Goal: Information Seeking & Learning: Learn about a topic

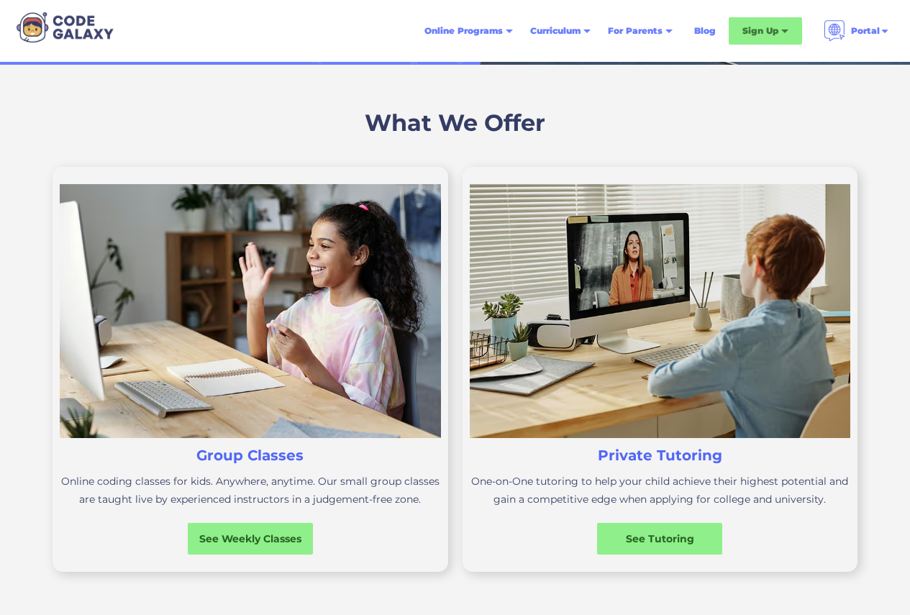
scroll to position [576, 0]
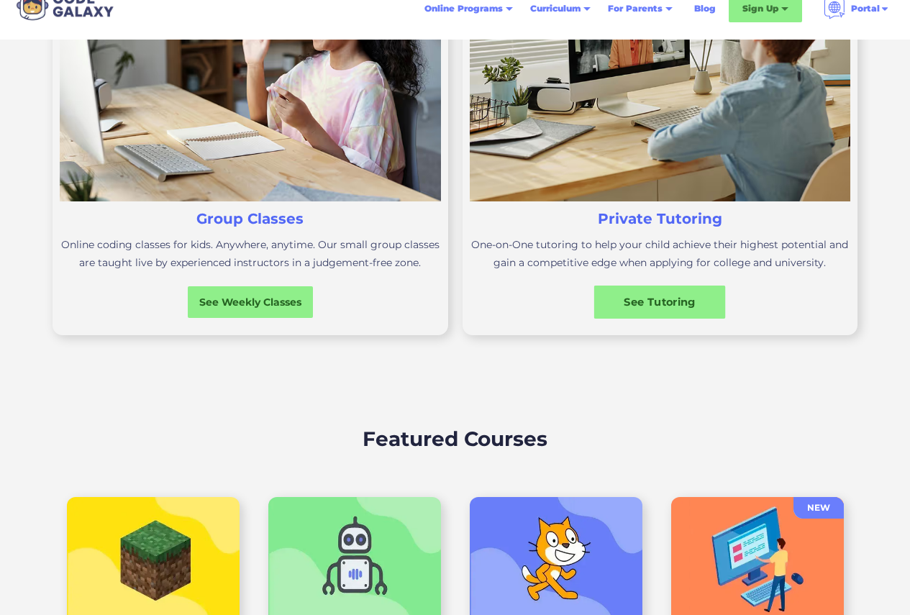
click at [645, 306] on div "See Tutoring" at bounding box center [660, 302] width 132 height 15
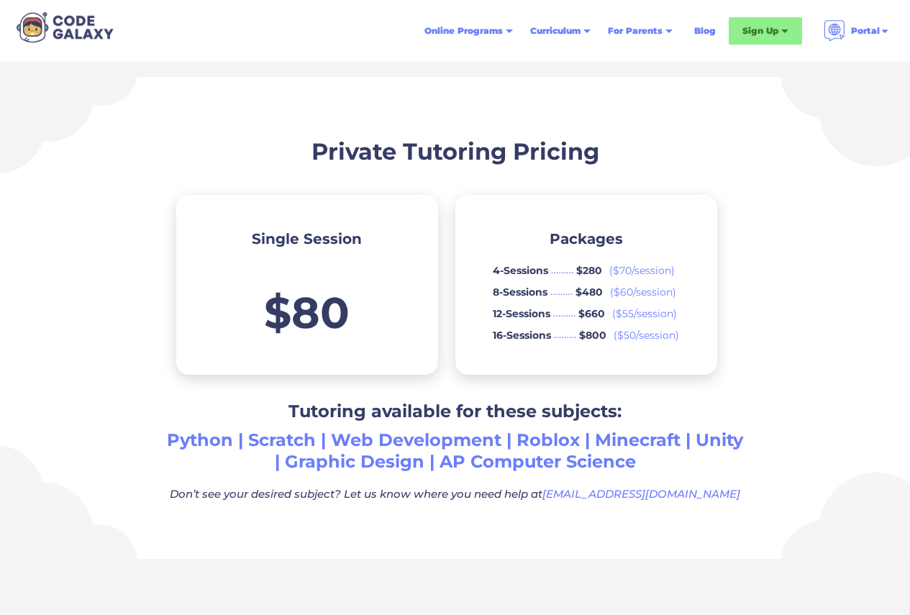
scroll to position [576, 0]
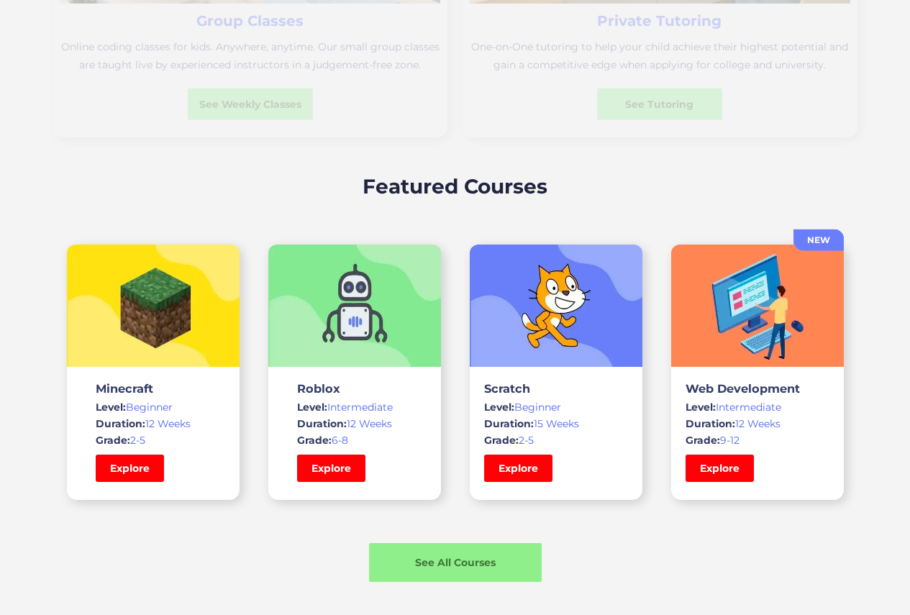
scroll to position [993, 0]
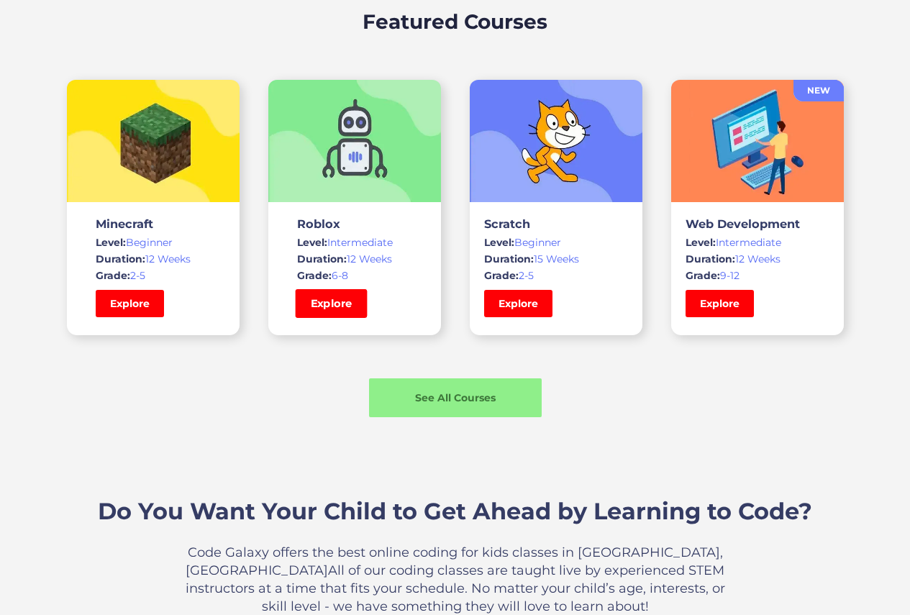
click at [322, 298] on link "Explore" at bounding box center [331, 303] width 72 height 29
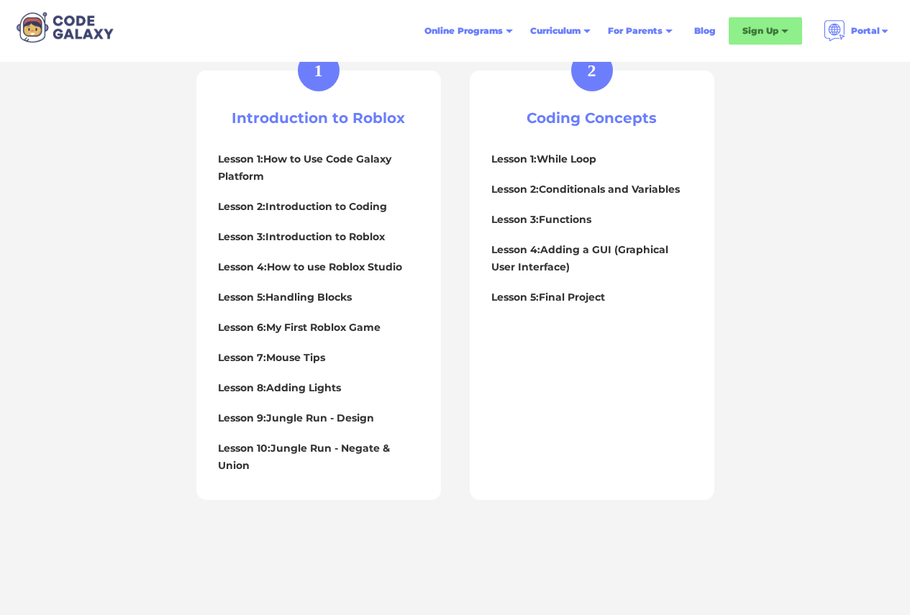
scroll to position [504, 0]
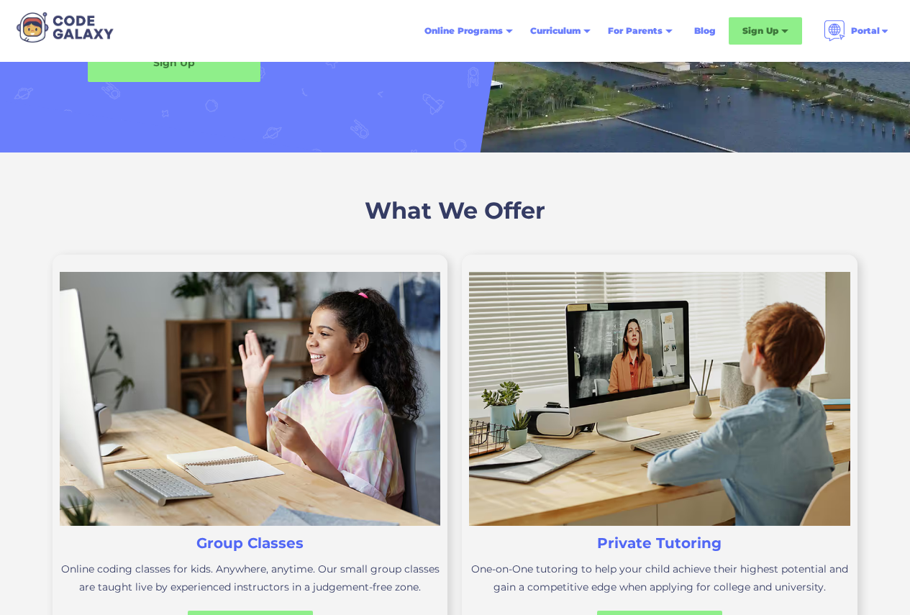
scroll to position [432, 0]
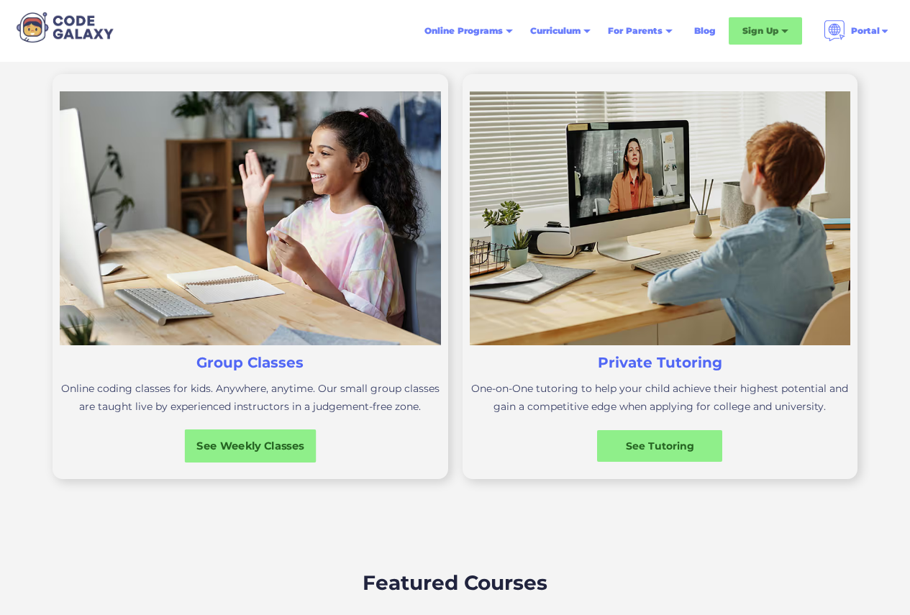
click at [258, 451] on div "See Weekly Classes" at bounding box center [251, 446] width 132 height 15
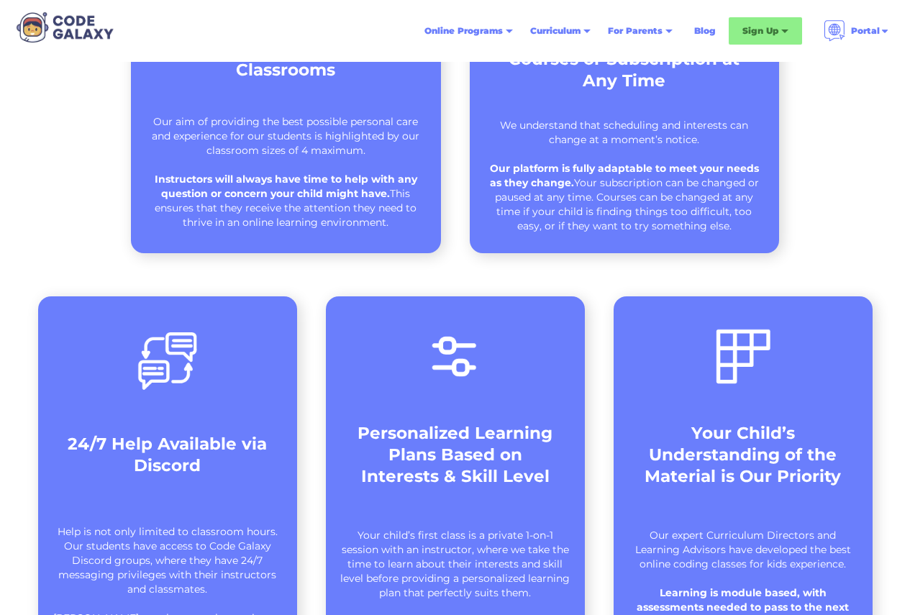
scroll to position [504, 0]
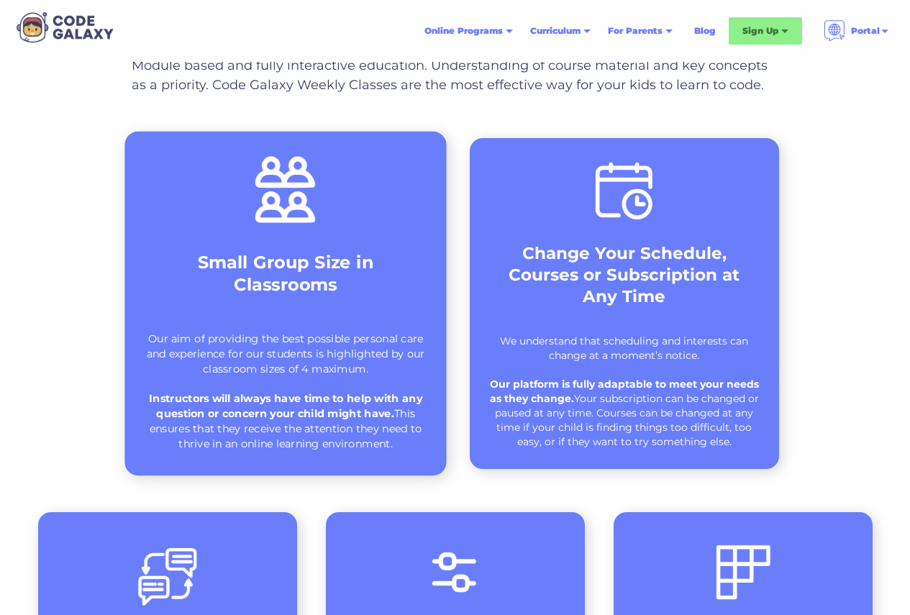
click at [278, 311] on div "Small Group Size in Classrooms" at bounding box center [286, 281] width 263 height 60
click at [288, 211] on img at bounding box center [285, 190] width 71 height 75
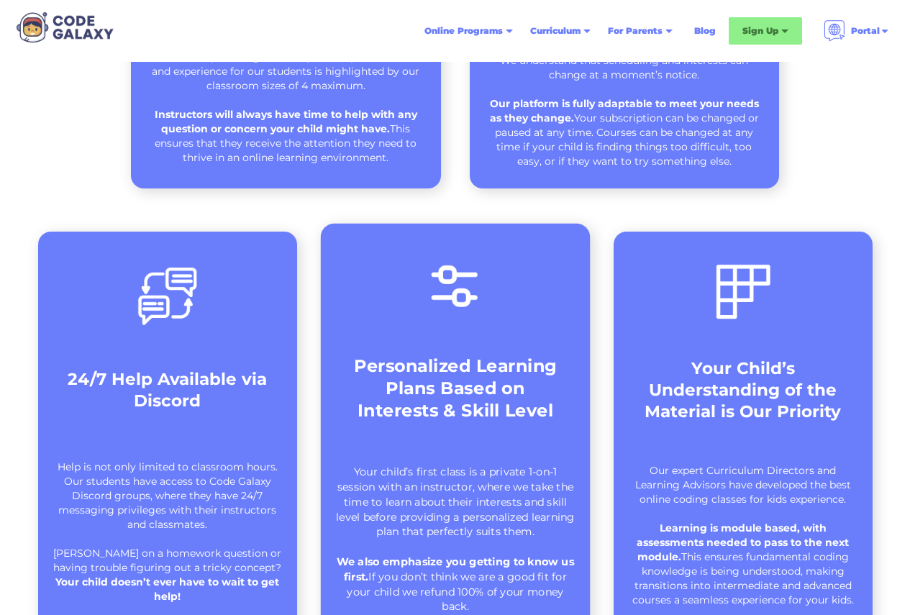
scroll to position [791, 0]
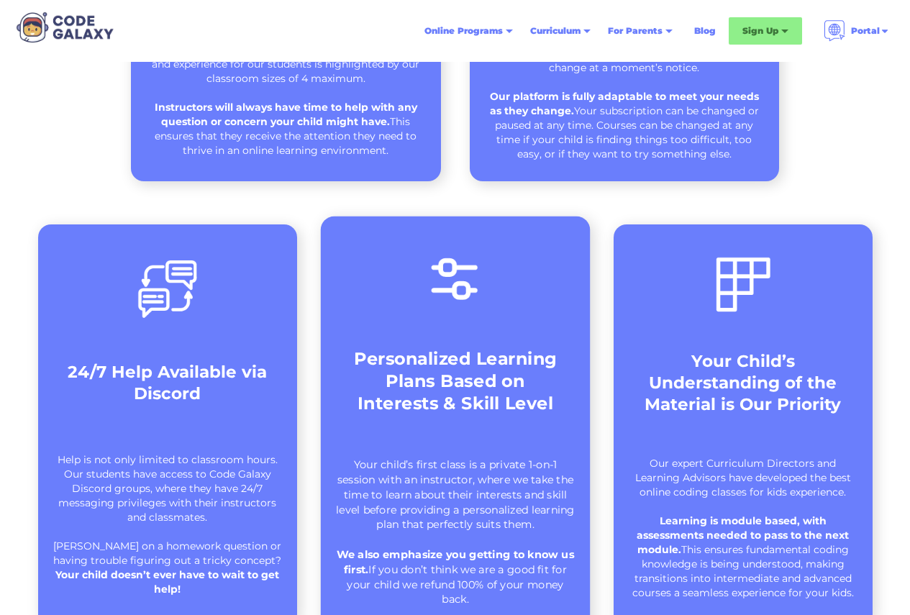
click at [489, 350] on strong "Personalized Learning Plans Based on Interests & Skill Level" at bounding box center [455, 381] width 203 height 66
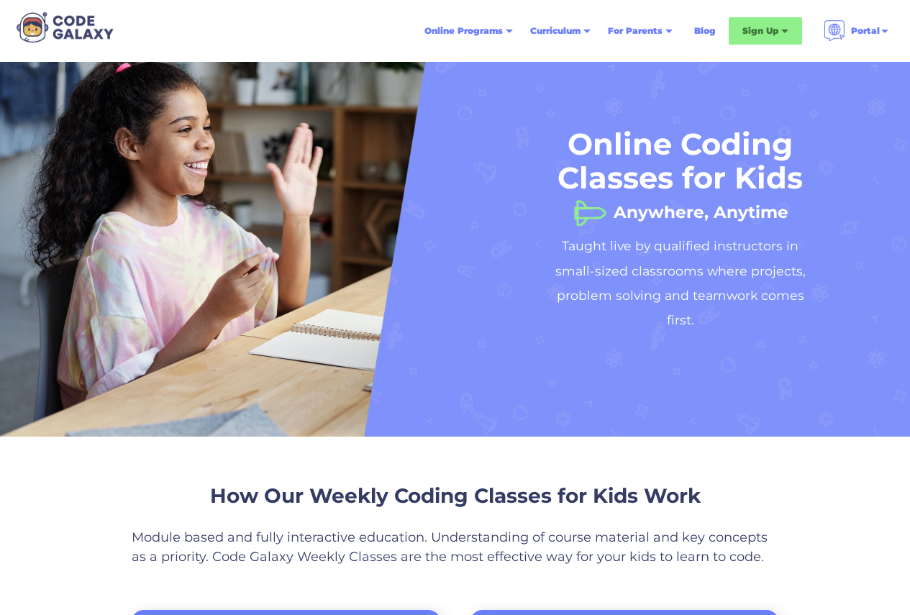
scroll to position [0, 0]
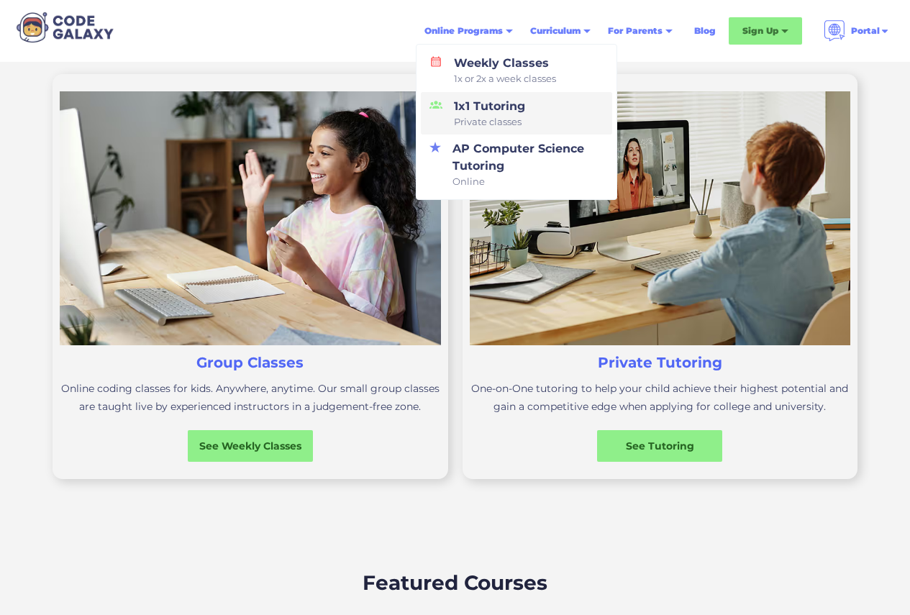
click at [468, 111] on div "1x1 Tutoring Private classes" at bounding box center [486, 114] width 77 height 32
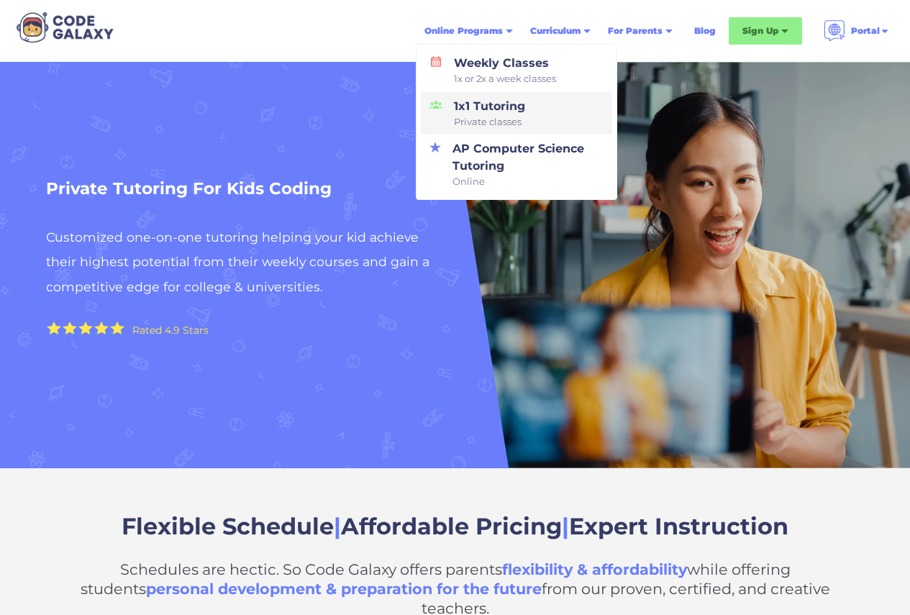
click at [495, 116] on span "Private classes" at bounding box center [489, 122] width 71 height 14
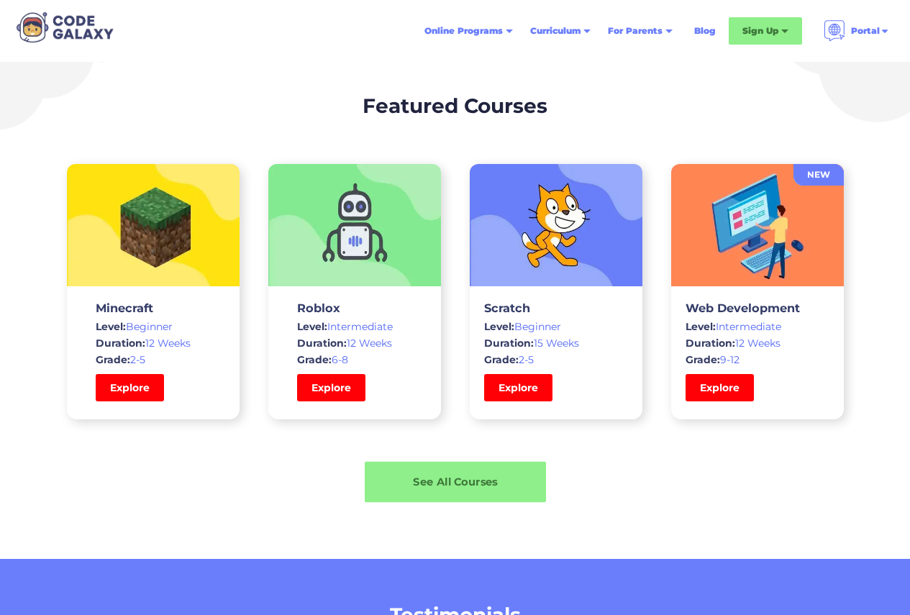
scroll to position [2230, 0]
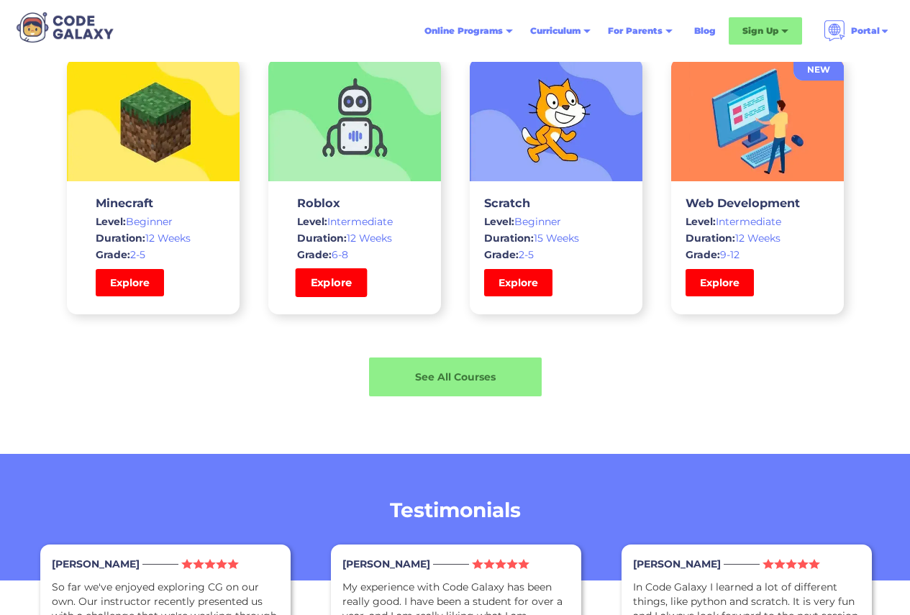
click at [320, 268] on link "Explore" at bounding box center [331, 282] width 72 height 29
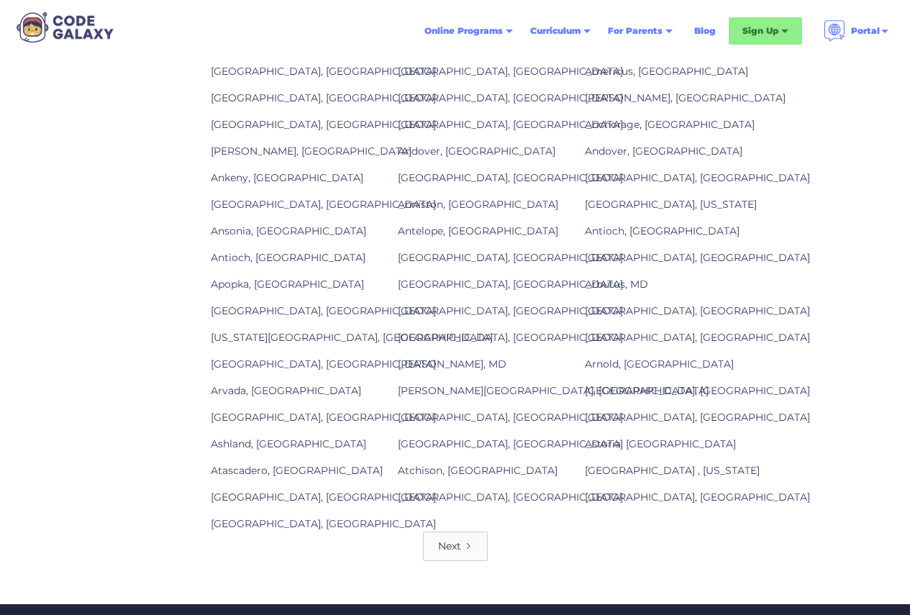
scroll to position [1870, 0]
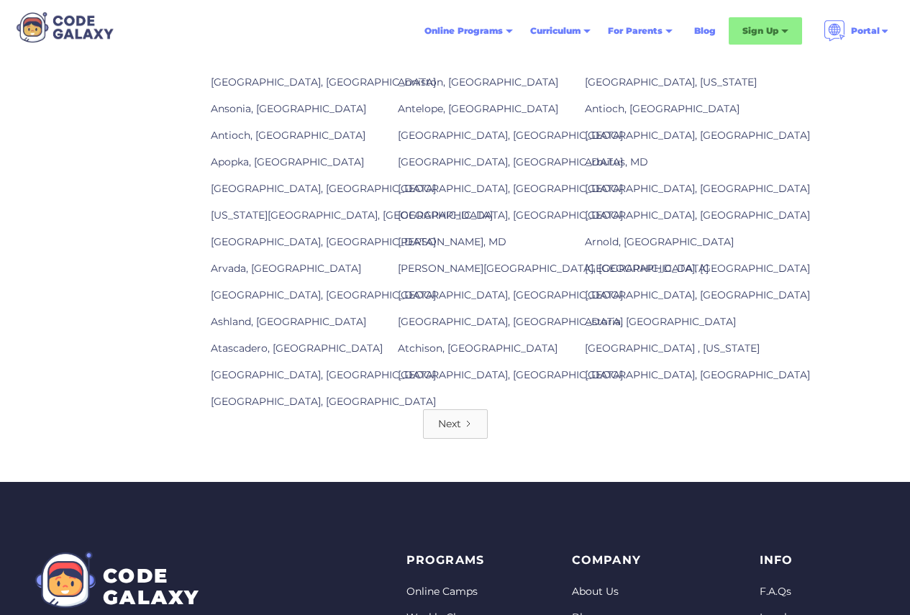
click at [447, 421] on div "Next" at bounding box center [449, 424] width 23 height 14
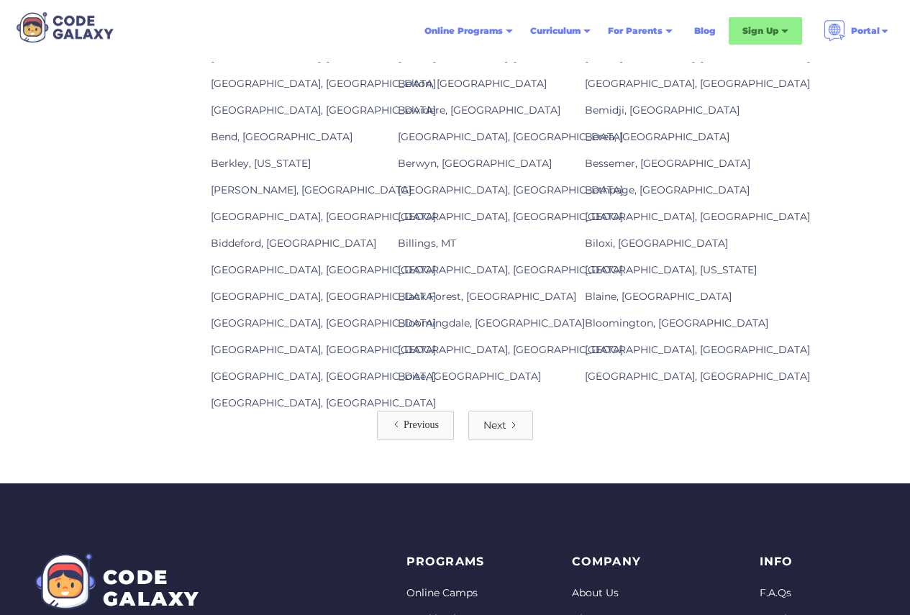
scroll to position [1870, 0]
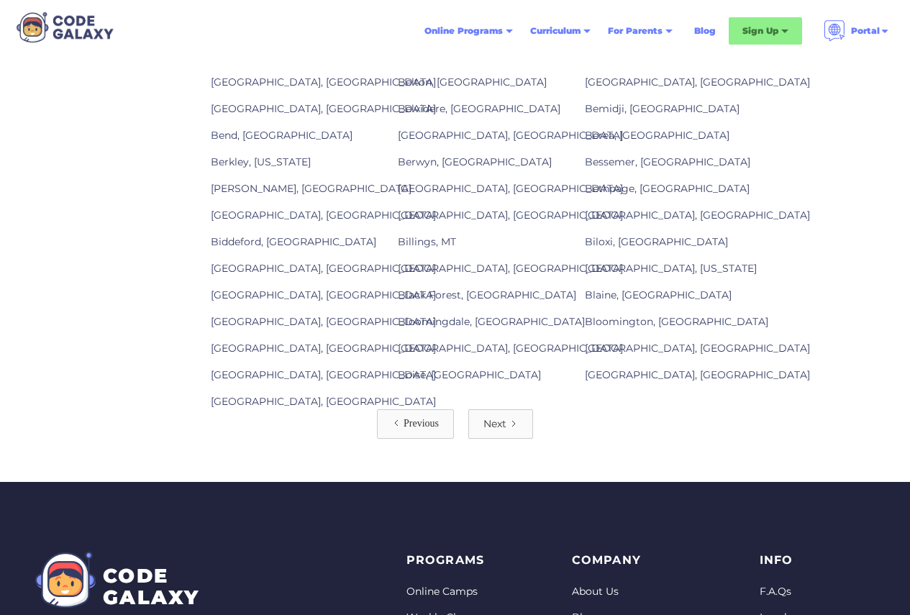
click at [511, 429] on link "Next" at bounding box center [500, 423] width 65 height 29
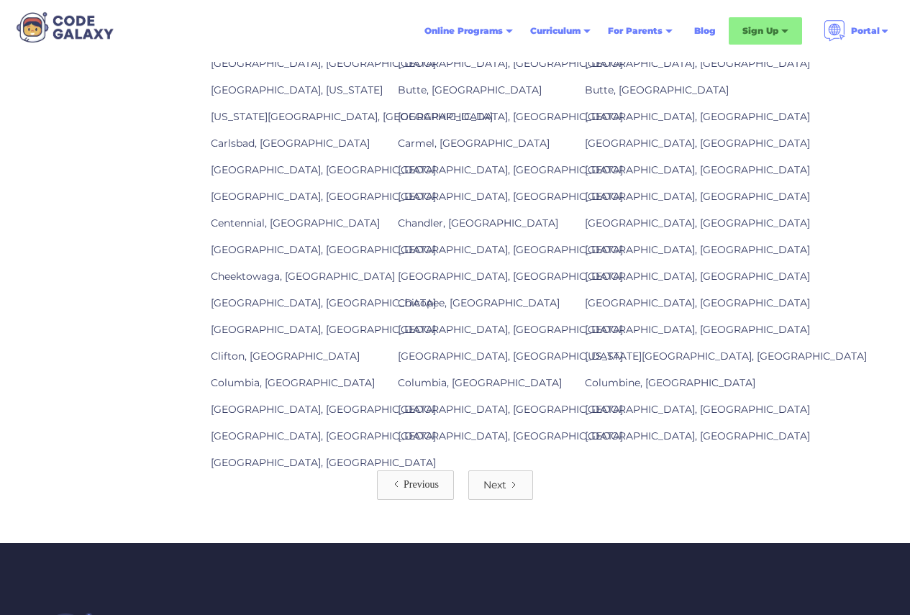
scroll to position [2086, 0]
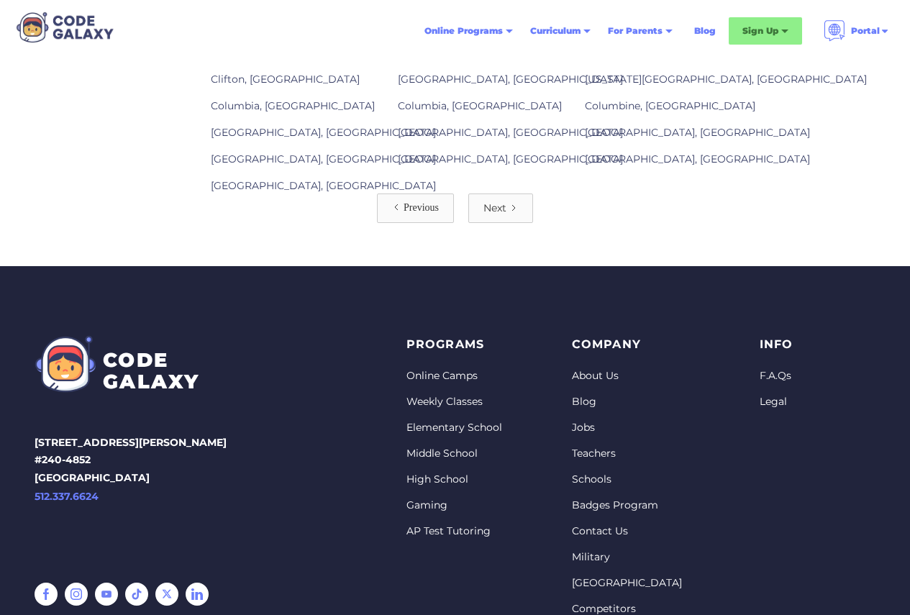
click at [510, 222] on link "Next" at bounding box center [500, 208] width 65 height 29
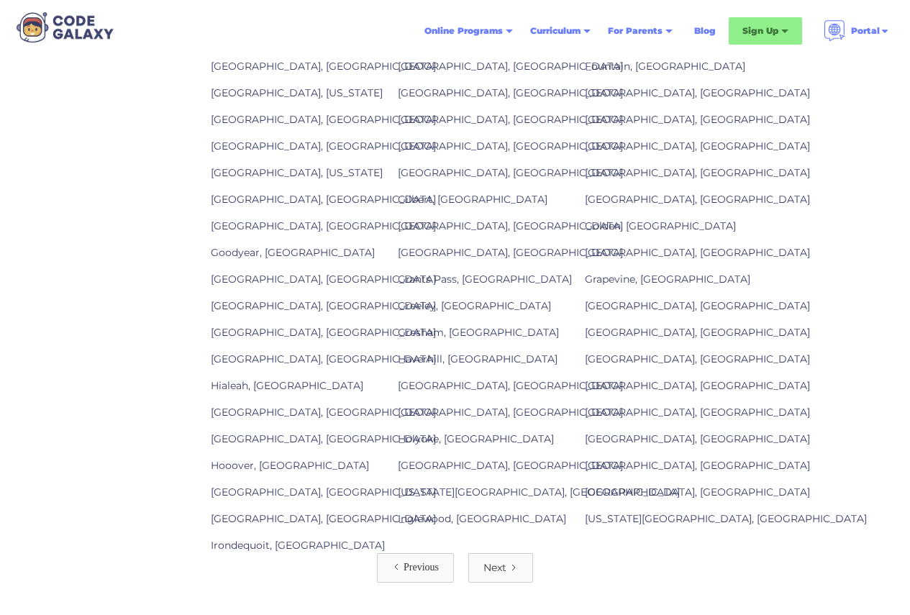
scroll to position [1798, 0]
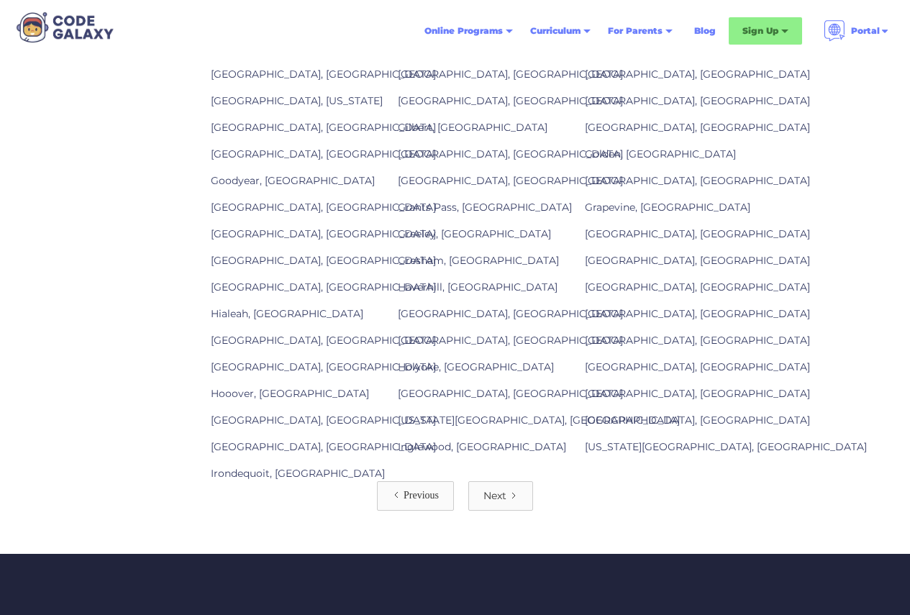
click at [488, 491] on div "Next" at bounding box center [494, 495] width 23 height 14
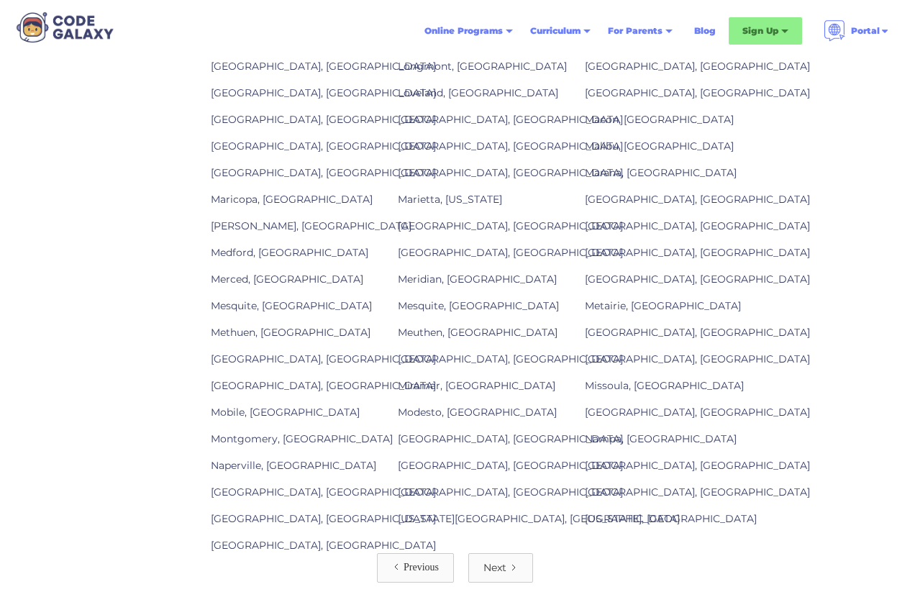
scroll to position [1798, 0]
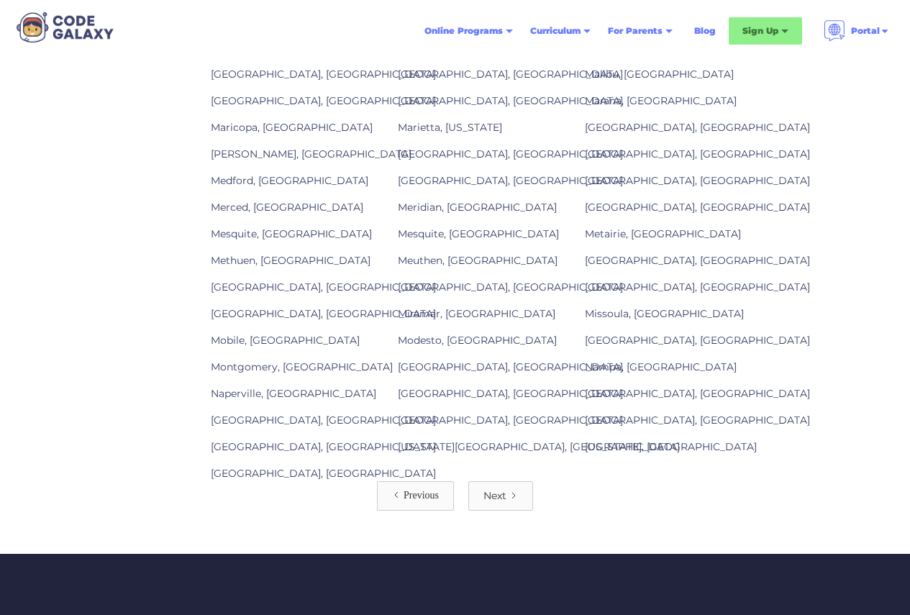
click at [496, 500] on div "Next" at bounding box center [494, 495] width 23 height 14
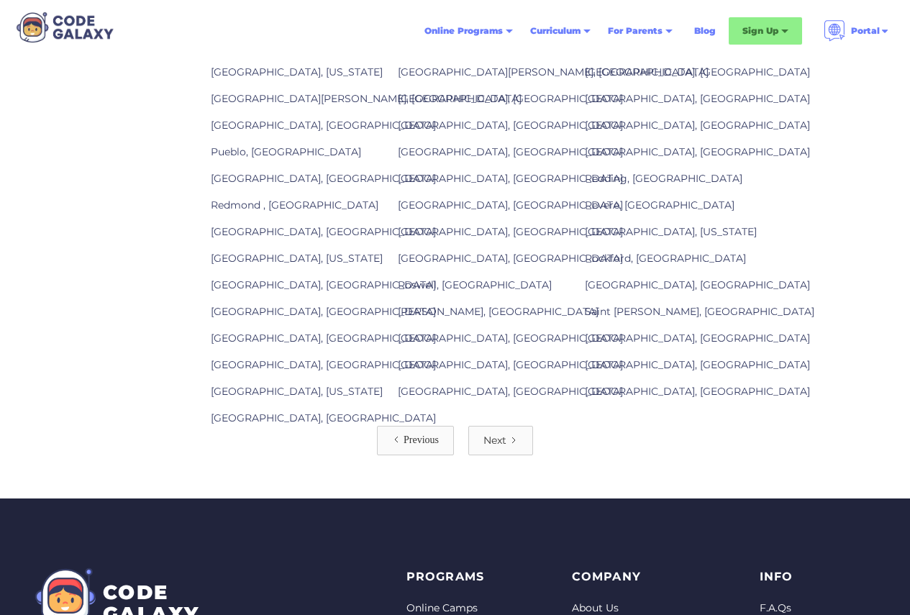
scroll to position [1870, 0]
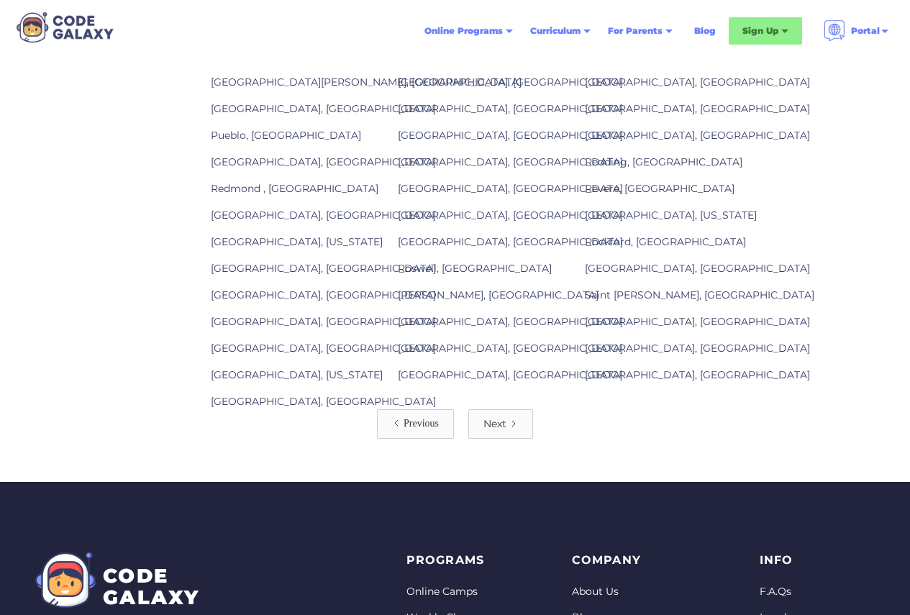
click at [491, 433] on link "Next" at bounding box center [500, 423] width 65 height 29
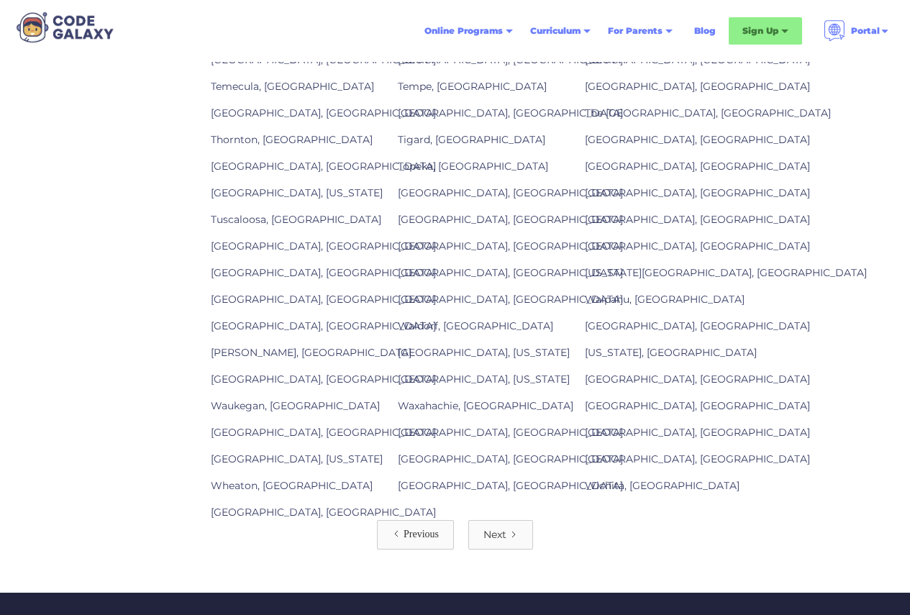
scroll to position [1727, 0]
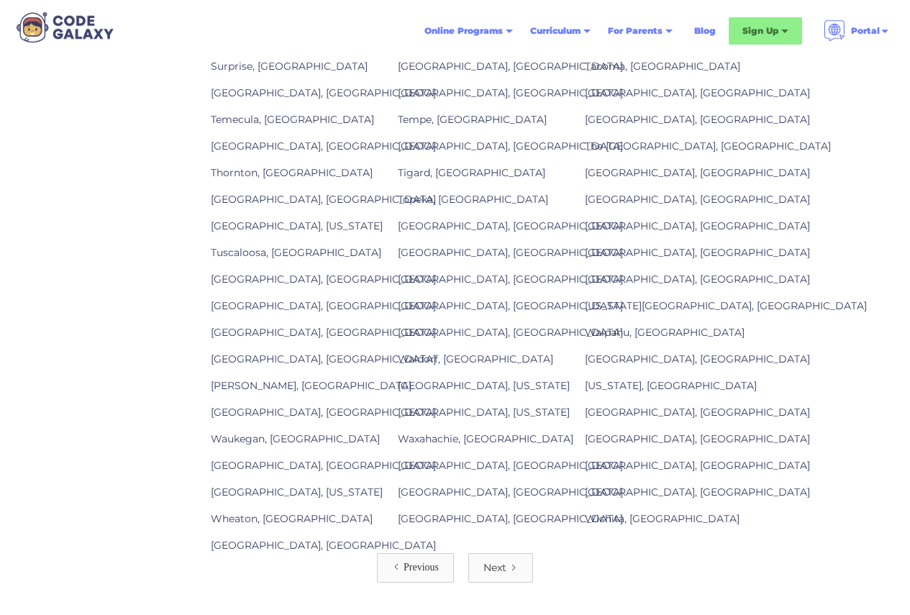
click at [607, 168] on link "[GEOGRAPHIC_DATA], [GEOGRAPHIC_DATA]" at bounding box center [697, 172] width 225 height 13
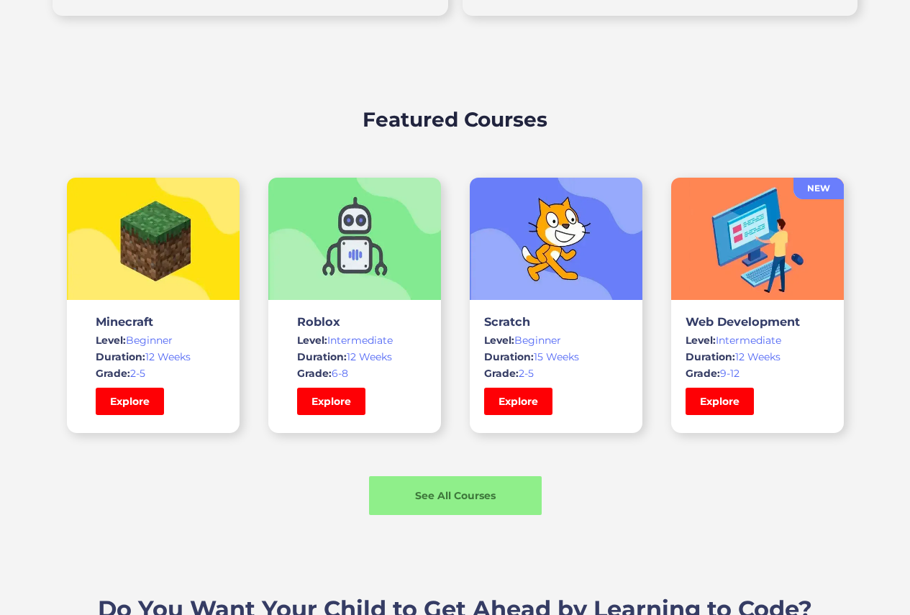
scroll to position [1007, 0]
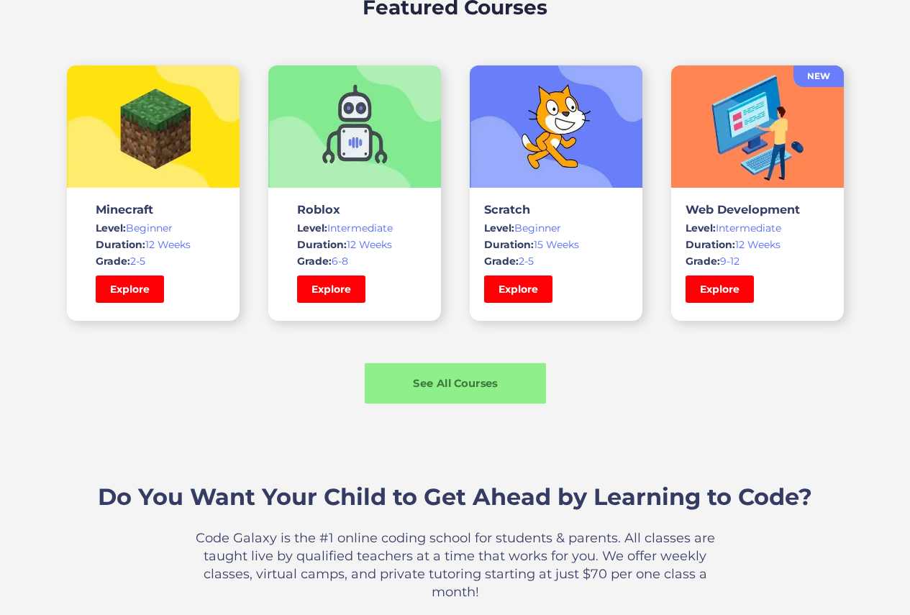
click at [484, 386] on div "See All Courses" at bounding box center [455, 383] width 181 height 15
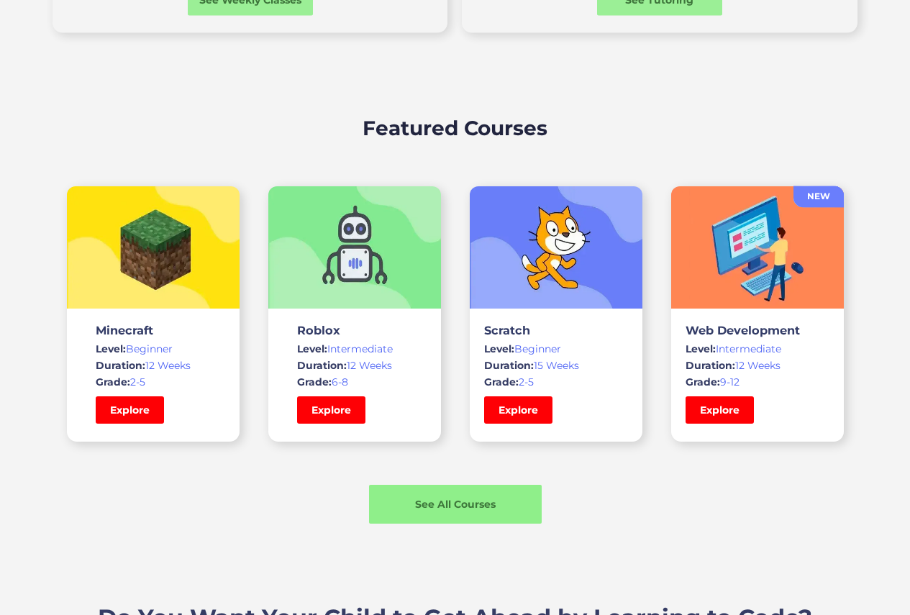
scroll to position [887, 0]
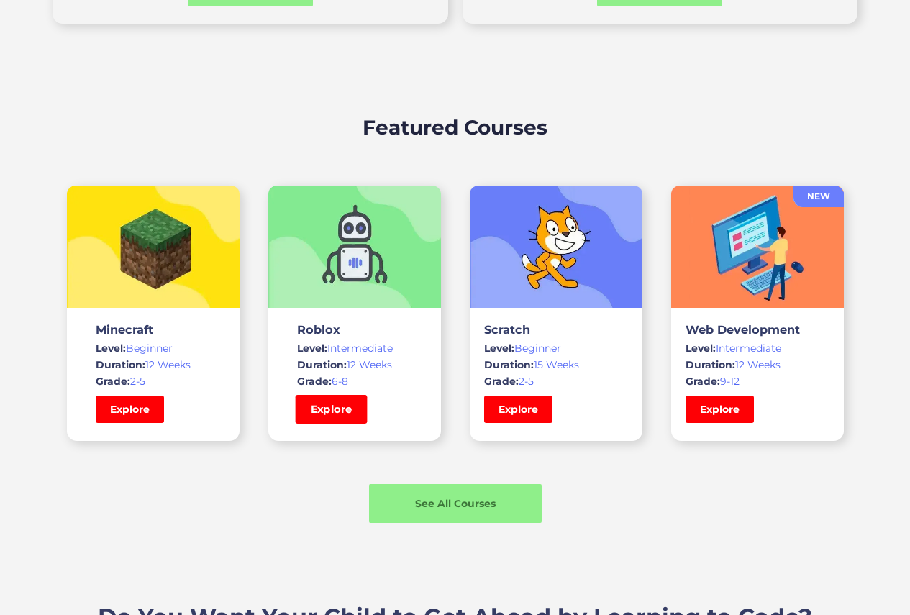
click at [310, 408] on link "Explore" at bounding box center [331, 409] width 72 height 29
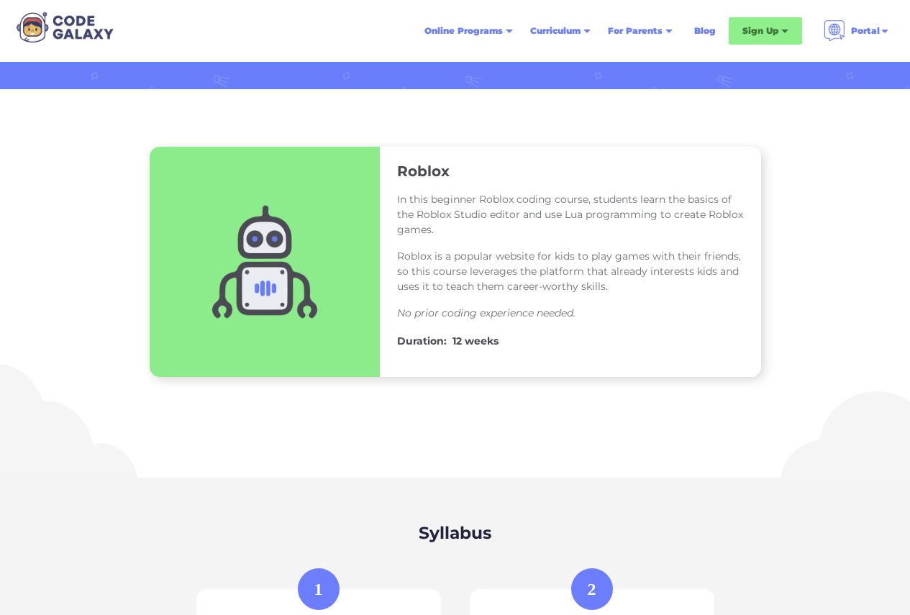
scroll to position [144, 0]
